Goal: Information Seeking & Learning: Learn about a topic

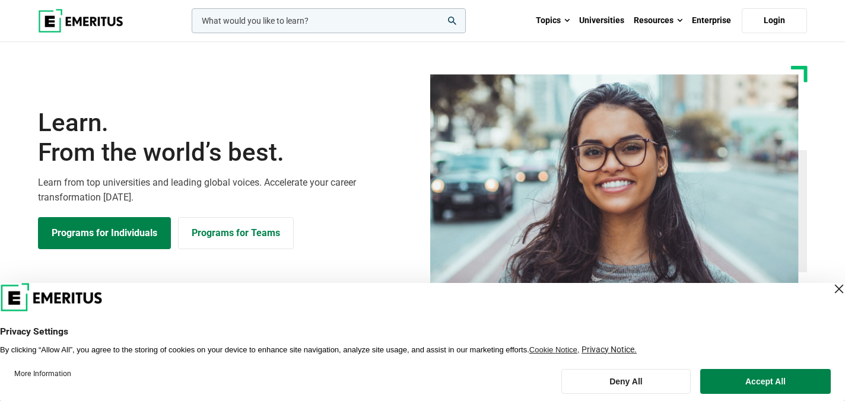
click at [93, 24] on img at bounding box center [80, 21] width 85 height 24
click at [777, 376] on button "Accept All" at bounding box center [765, 381] width 131 height 25
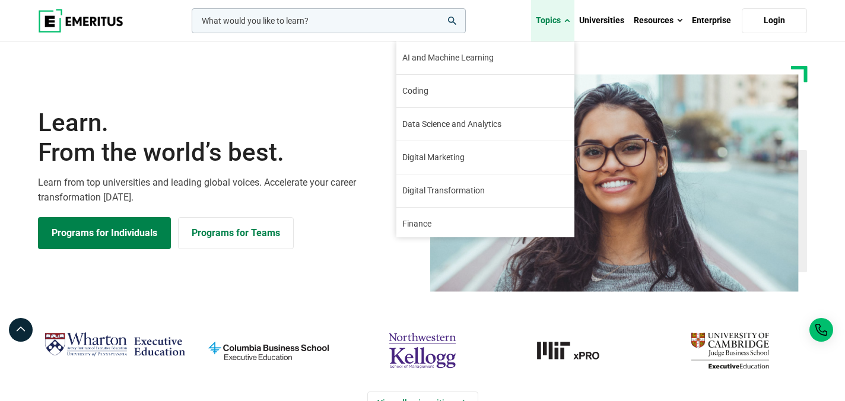
click at [559, 23] on link "Topics" at bounding box center [552, 21] width 43 height 42
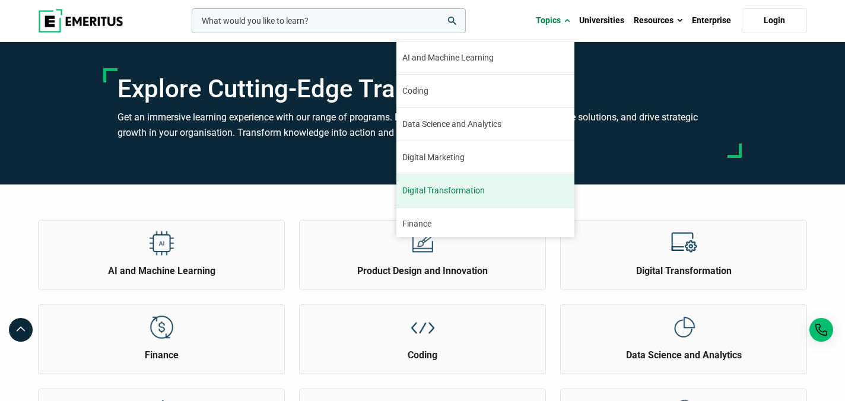
click at [497, 202] on link "Digital Transformation Sixty percent of senior executives believe that digital …" at bounding box center [486, 191] width 178 height 33
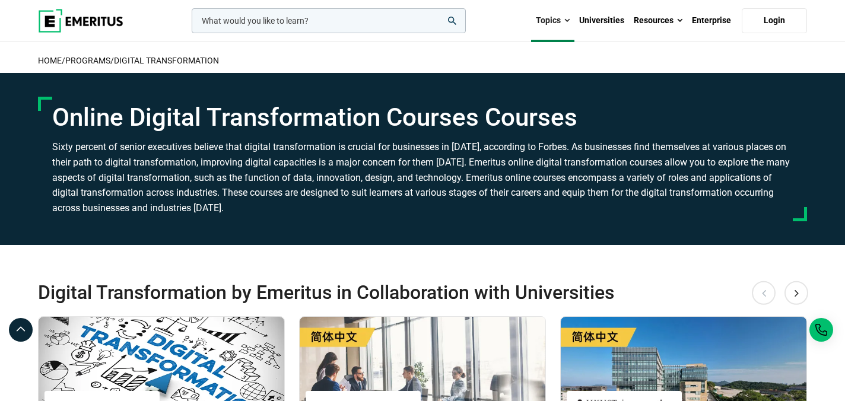
click at [85, 16] on img at bounding box center [80, 21] width 85 height 24
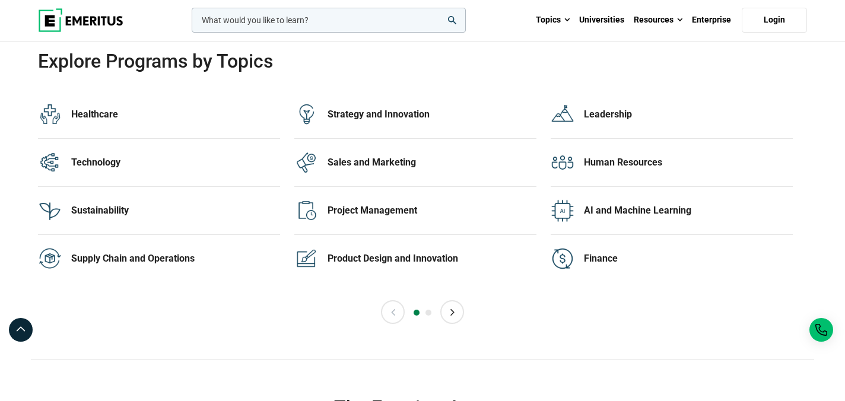
scroll to position [2411, 0]
click at [459, 319] on button "Next" at bounding box center [452, 313] width 24 height 24
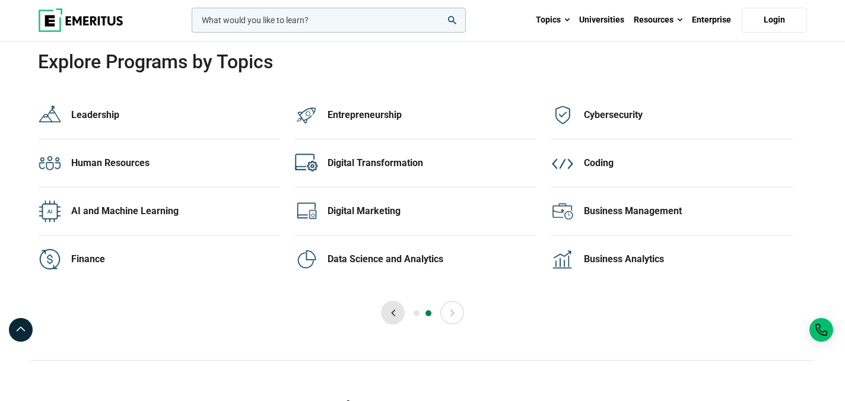
click at [389, 316] on button "Previous" at bounding box center [393, 313] width 24 height 24
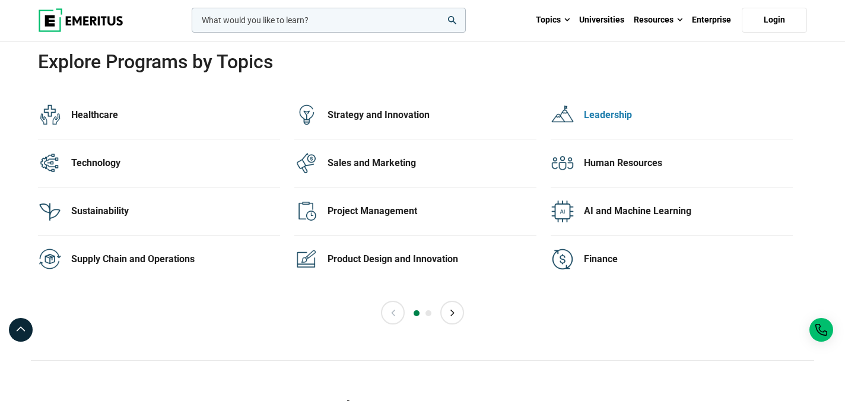
click at [597, 112] on div "Leadership" at bounding box center [688, 115] width 209 height 13
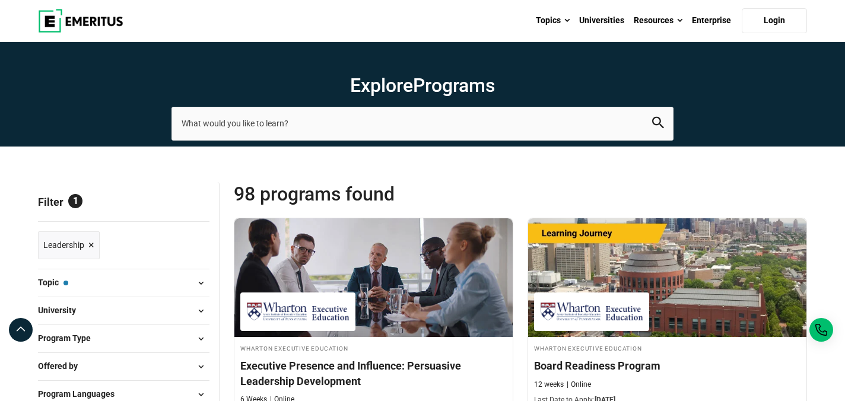
click at [77, 21] on img at bounding box center [80, 21] width 85 height 24
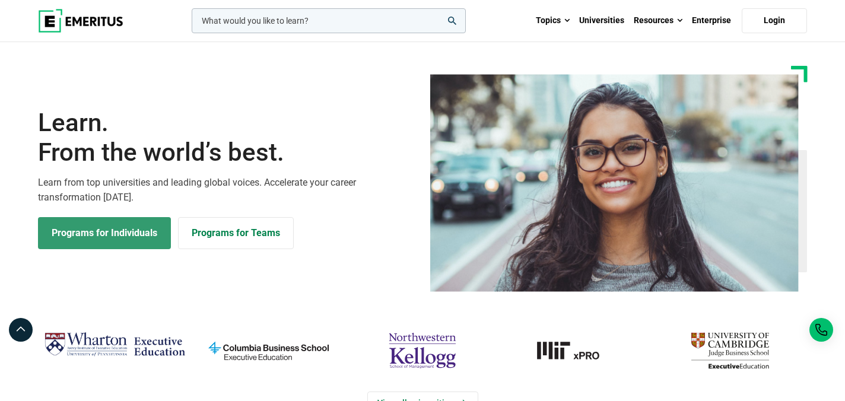
click at [127, 235] on link "Programs for Individuals" at bounding box center [104, 233] width 133 height 32
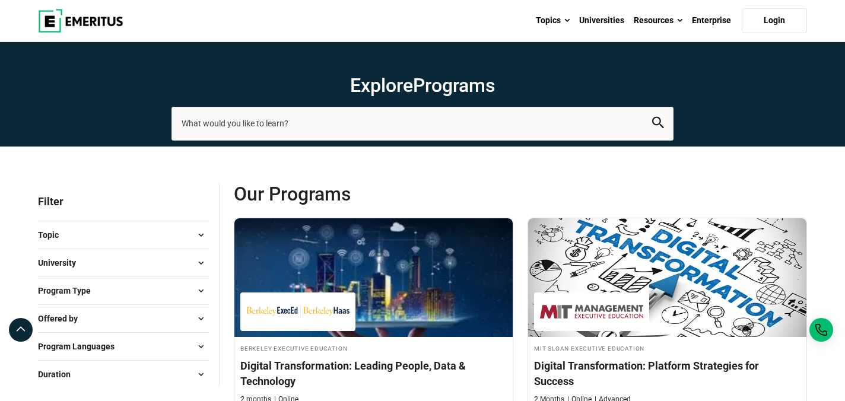
click at [105, 18] on img at bounding box center [80, 21] width 85 height 24
